Goal: Task Accomplishment & Management: Use online tool/utility

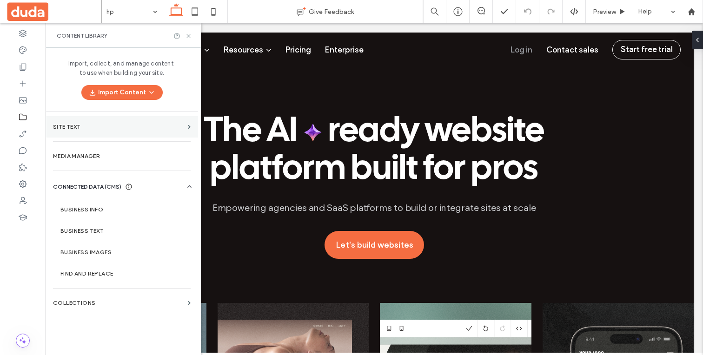
click at [101, 131] on section "Site Text" at bounding box center [122, 126] width 153 height 21
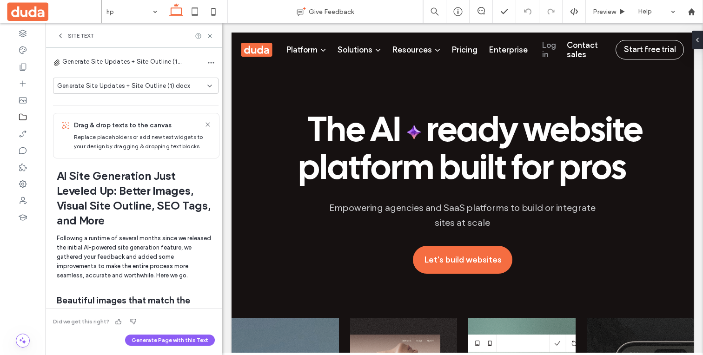
click at [106, 91] on div "Generate Site Updates + Site Outline (1).docx" at bounding box center [136, 86] width 166 height 16
click at [104, 87] on span "Generate Site Updates + Site Outline (1).docx" at bounding box center [123, 85] width 133 height 9
click at [77, 38] on span "Site Text" at bounding box center [81, 35] width 26 height 7
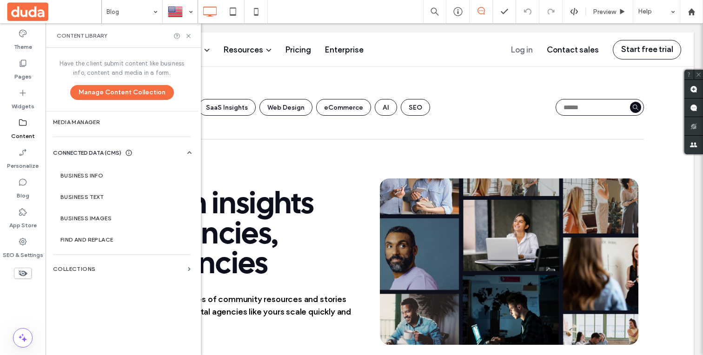
click at [25, 133] on label "Content" at bounding box center [23, 133] width 24 height 13
click at [120, 191] on section "Business Text" at bounding box center [123, 197] width 141 height 21
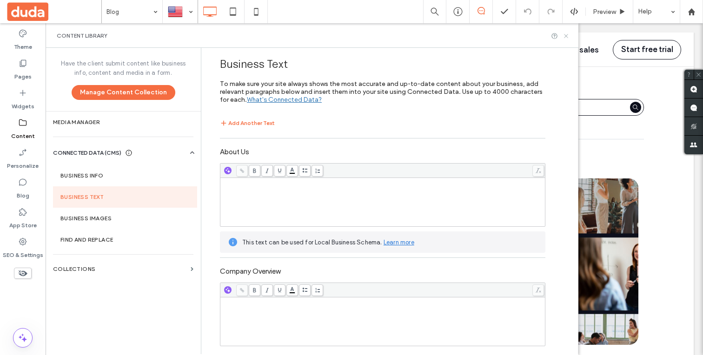
click at [568, 35] on icon at bounding box center [566, 36] width 7 height 7
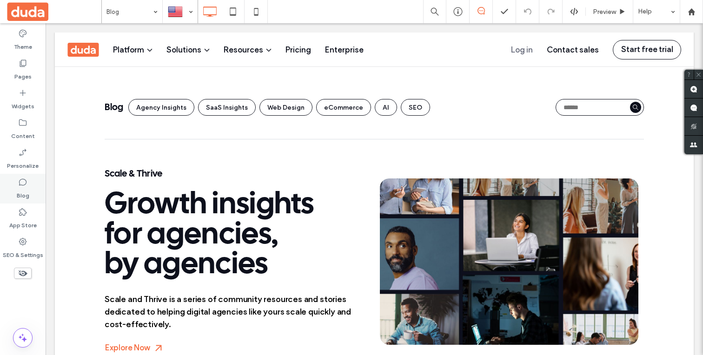
click at [29, 193] on div "Blog" at bounding box center [23, 189] width 46 height 30
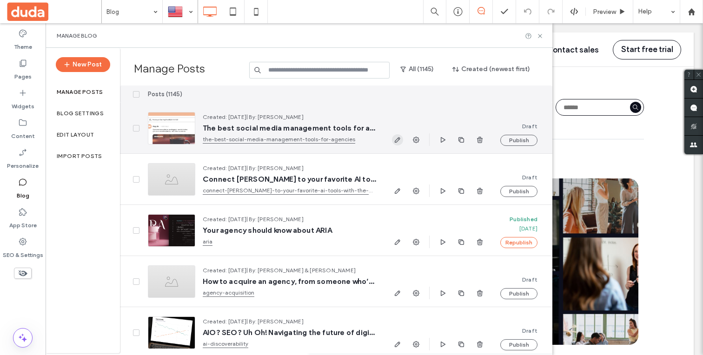
click at [401, 140] on span "button" at bounding box center [397, 139] width 11 height 11
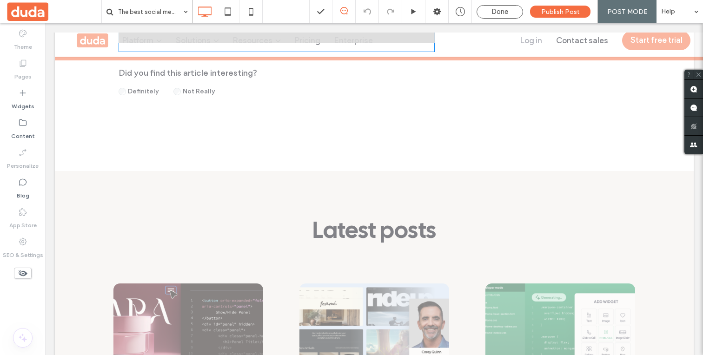
scroll to position [1861, 0]
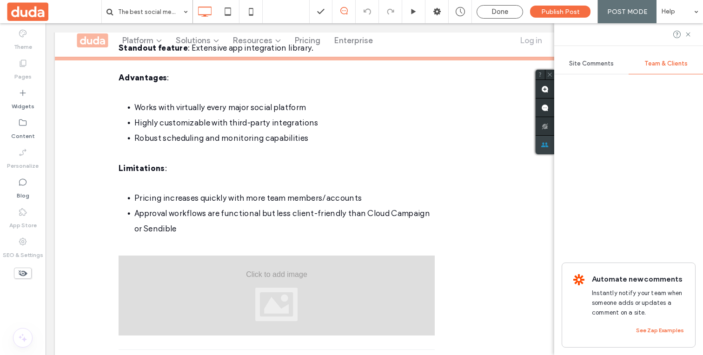
click at [689, 147] on div "Site Comments Team & Clients Automate new comments Instantly notify your team w…" at bounding box center [629, 189] width 149 height 332
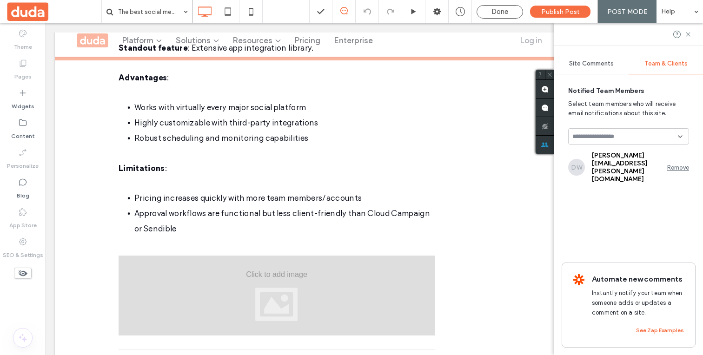
click at [619, 133] on input at bounding box center [626, 136] width 106 height 7
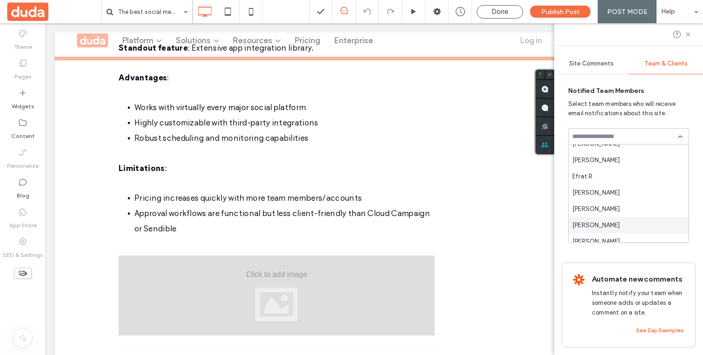
scroll to position [0, 0]
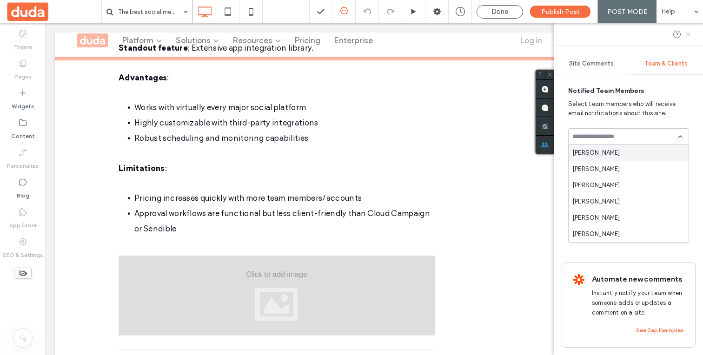
click at [687, 37] on icon at bounding box center [688, 34] width 7 height 7
